Goal: Browse casually: Explore the website without a specific task or goal

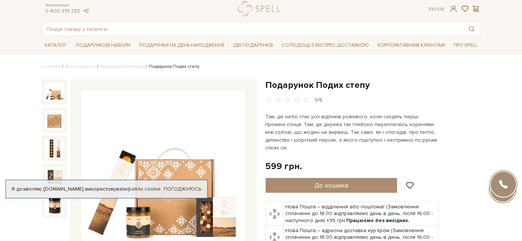
scroll to position [18, 0]
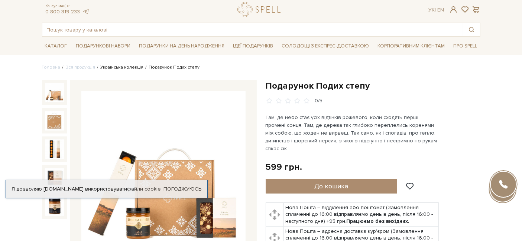
click at [128, 67] on link "Українська колекція" at bounding box center [122, 68] width 43 height 6
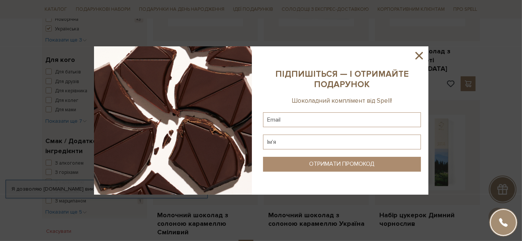
scroll to position [342, 0]
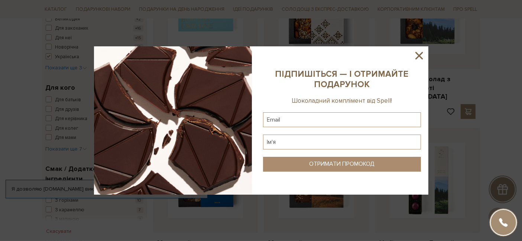
click at [417, 51] on icon at bounding box center [419, 55] width 13 height 13
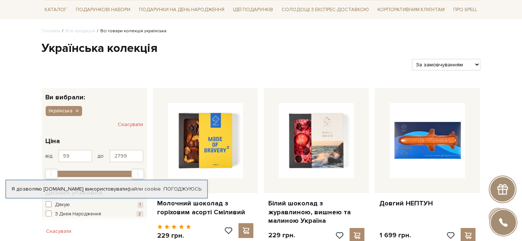
scroll to position [0, 0]
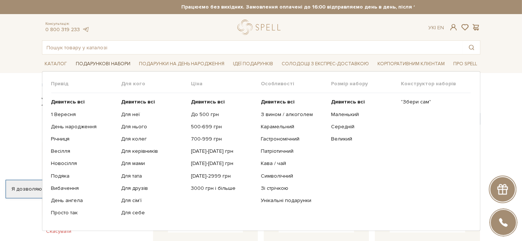
click at [110, 65] on span "Подарункові набори" at bounding box center [103, 64] width 61 height 12
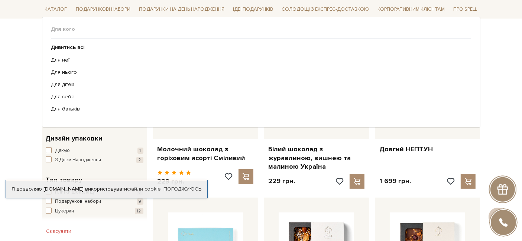
scroll to position [109, 0]
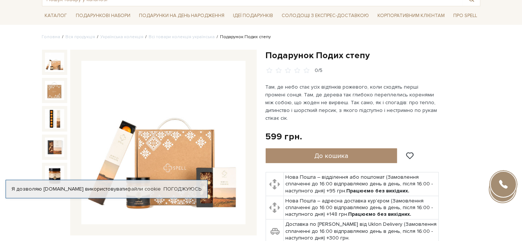
scroll to position [49, 0]
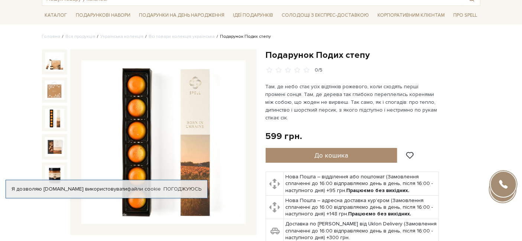
click at [56, 118] on img at bounding box center [54, 118] width 19 height 19
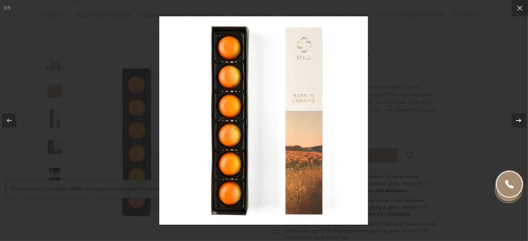
click at [520, 118] on icon at bounding box center [518, 120] width 9 height 9
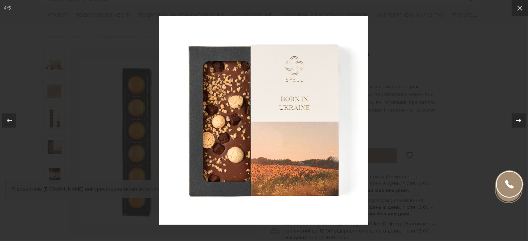
click at [520, 118] on icon at bounding box center [518, 120] width 9 height 9
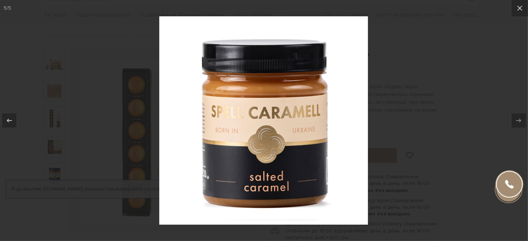
click at [473, 85] on div at bounding box center [264, 120] width 528 height 241
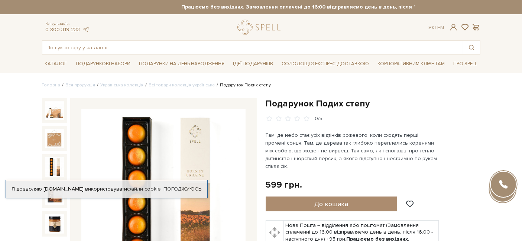
scroll to position [0, 0]
